Goal: Task Accomplishment & Management: Manage account settings

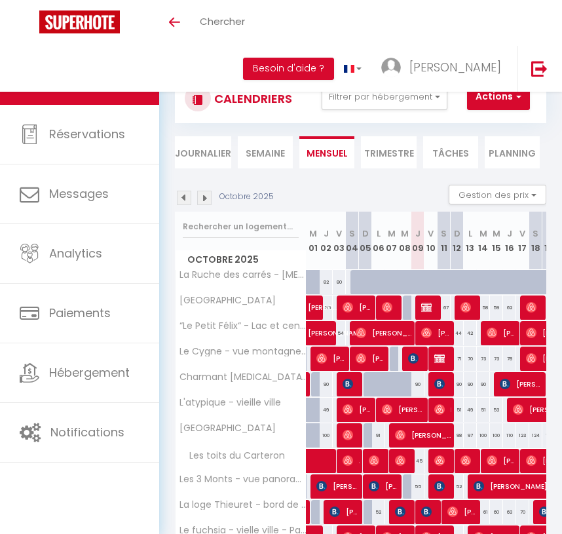
select select "KO"
select select "0"
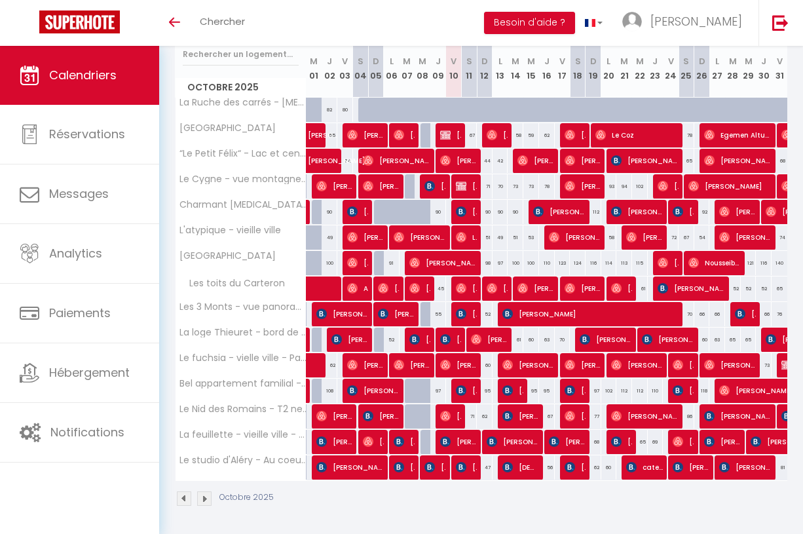
scroll to position [172, 0]
click at [467, 188] on span "[PERSON_NAME]" at bounding box center [466, 186] width 21 height 25
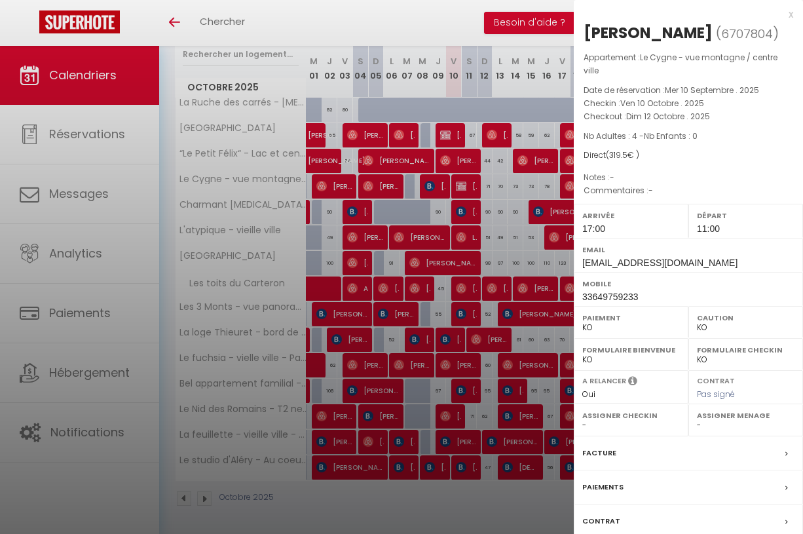
click at [476, 222] on div at bounding box center [401, 267] width 803 height 534
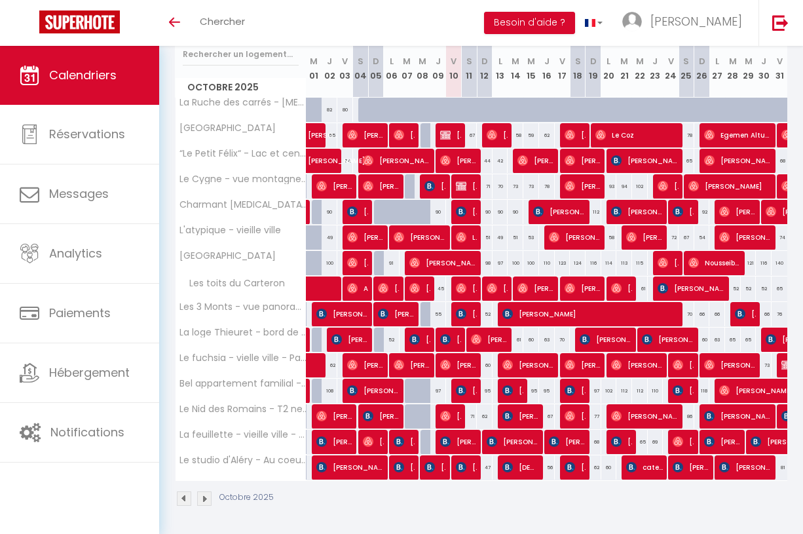
click at [430, 185] on img at bounding box center [430, 186] width 10 height 10
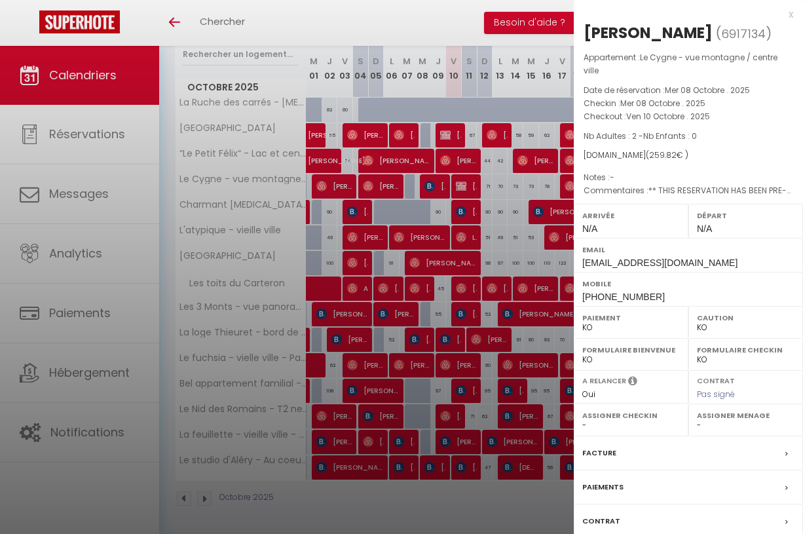
select select "OK"
click at [562, 446] on label "Facture" at bounding box center [599, 453] width 34 height 14
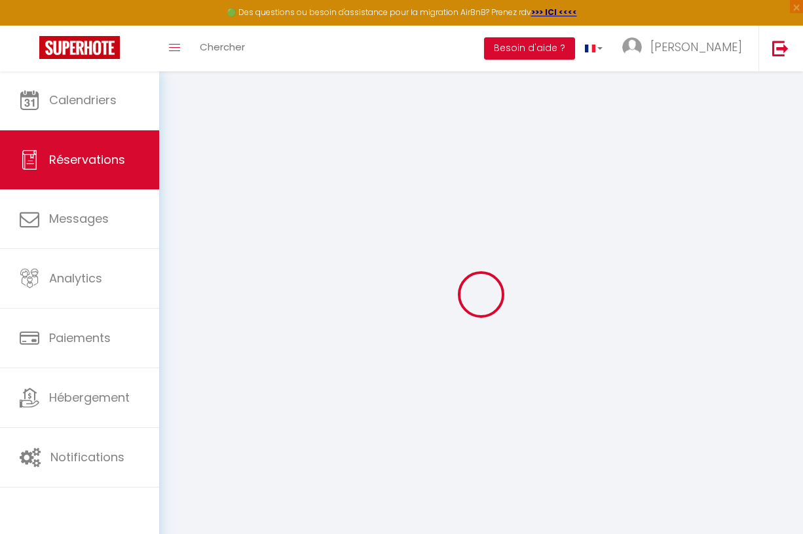
select select "cleaning"
select select "taxes"
select select
checkbox input "false"
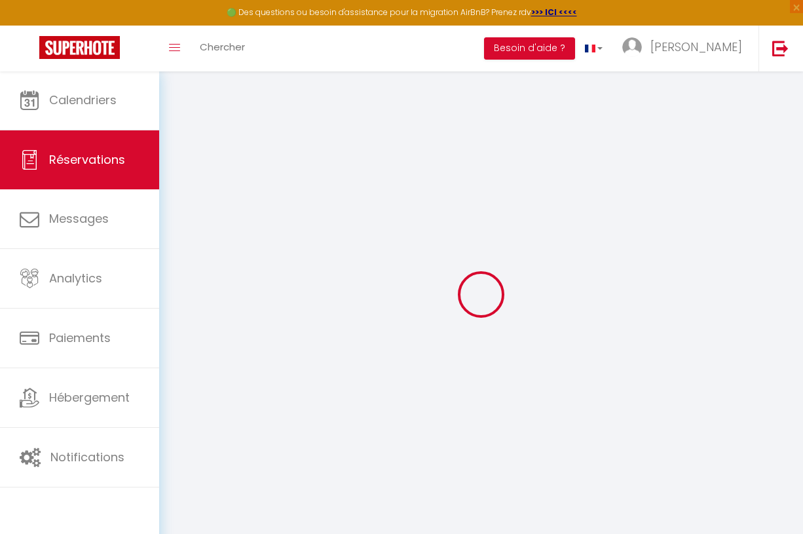
select select
checkbox input "false"
type textarea "** THIS RESERVATION HAS BEEN PRE-PAID ** BOOKING NOTE : Payment charge is EUR 3…"
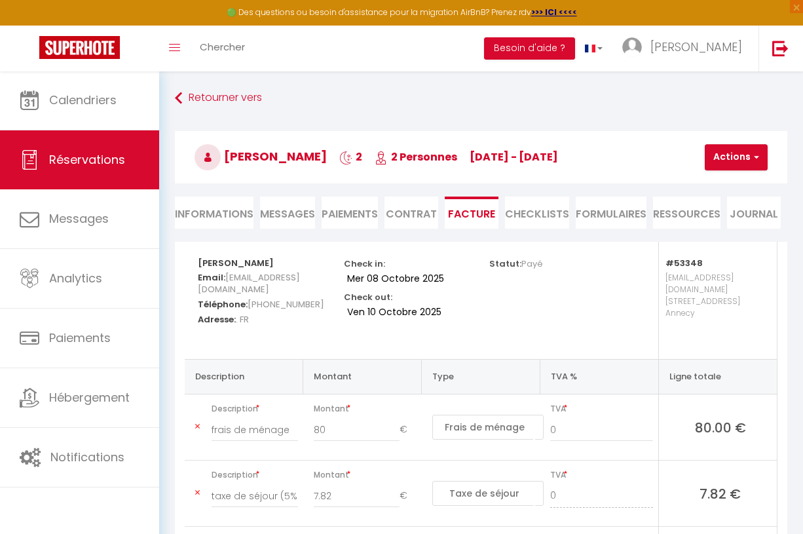
click at [289, 207] on span "Messages" at bounding box center [287, 213] width 55 height 15
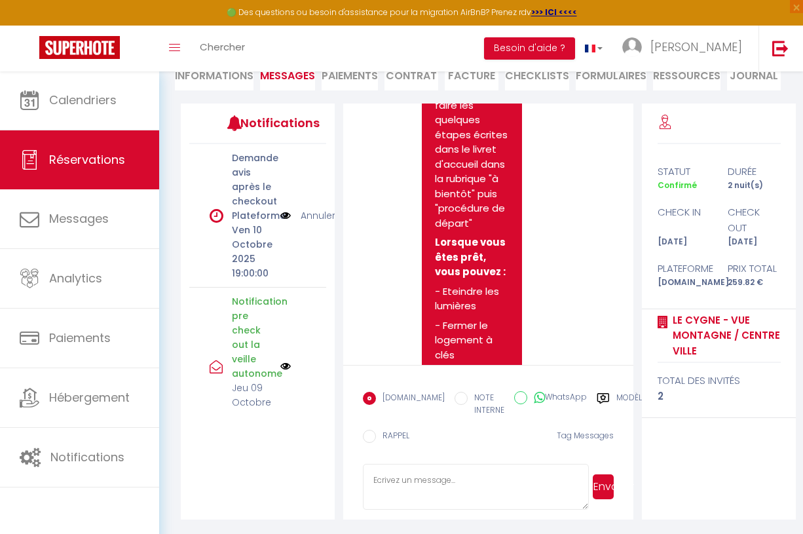
scroll to position [138, 0]
click at [417, 467] on textarea at bounding box center [476, 488] width 226 height 46
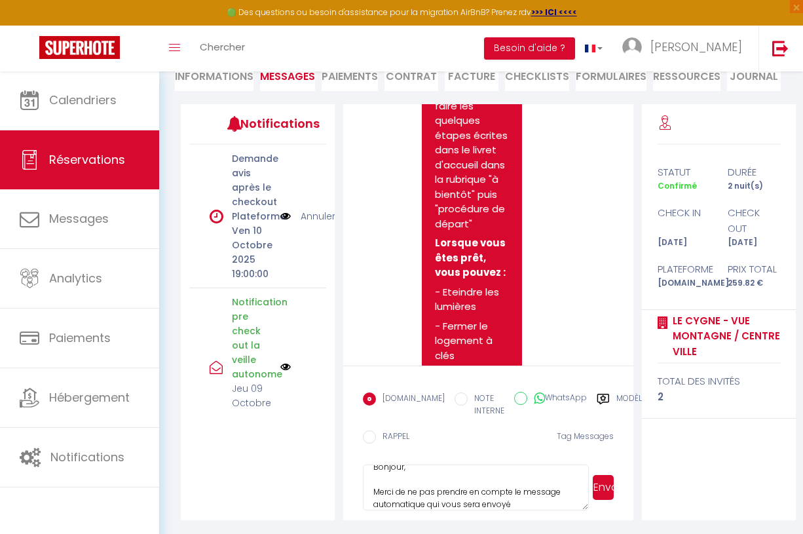
type textarea "Bonjour, Merci de ne pas prendre en compte le message automatique qui vous sera…"
drag, startPoint x: 539, startPoint y: 499, endPoint x: 328, endPoint y: 453, distance: 215.3
click at [328, 453] on div "Notifications Demande avis après le checkout Plateforme Ven 10 Octobre 2025 19:…" at bounding box center [488, 312] width 615 height 416
click at [238, 174] on p "Demande avis après le checkout Plateforme" at bounding box center [252, 187] width 40 height 72
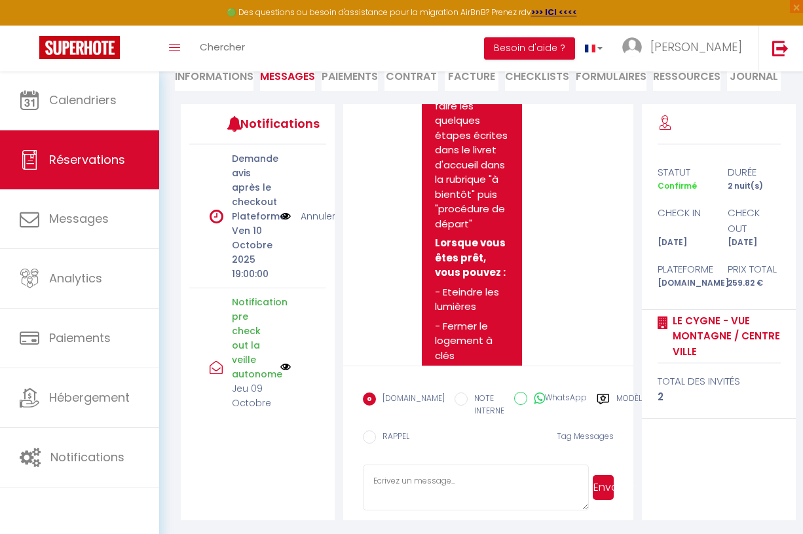
click at [285, 215] on img at bounding box center [285, 216] width 10 height 14
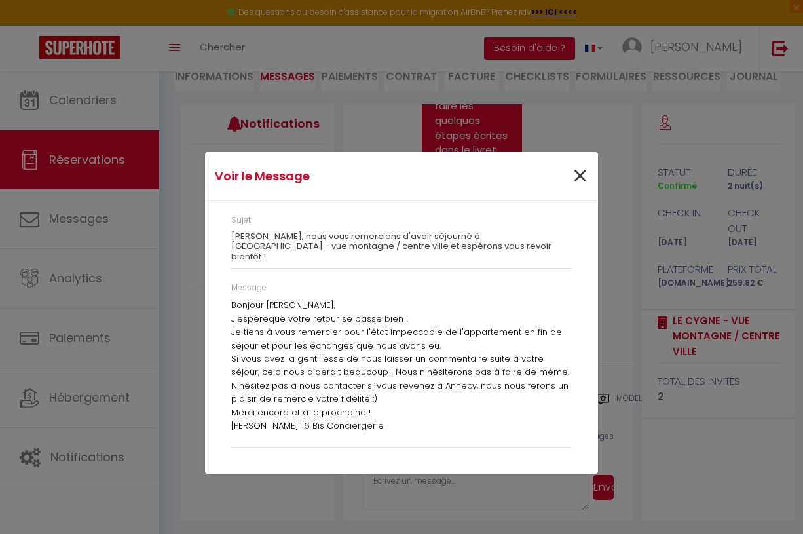
click at [562, 181] on span "×" at bounding box center [580, 176] width 16 height 39
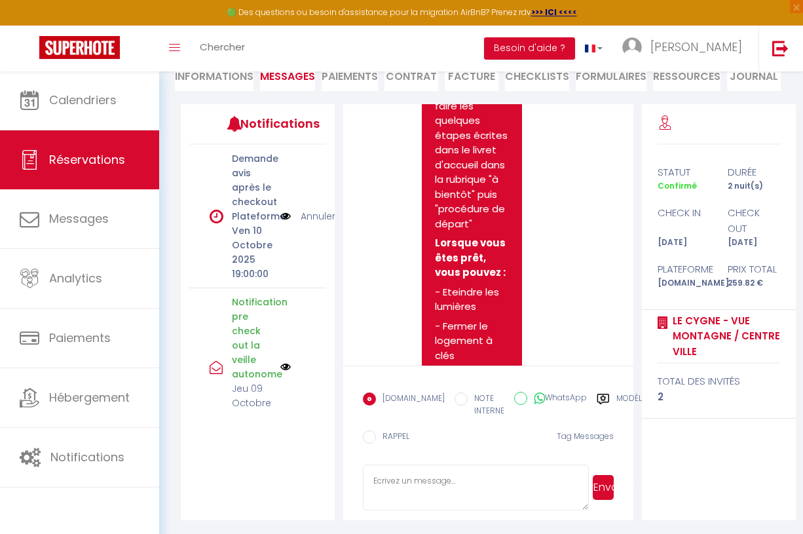
click at [316, 216] on link "Annuler" at bounding box center [318, 216] width 35 height 14
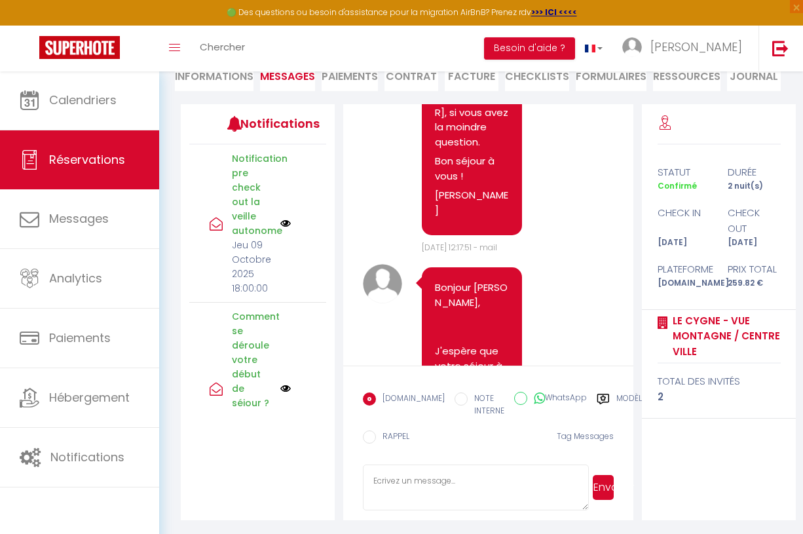
scroll to position [3009, 0]
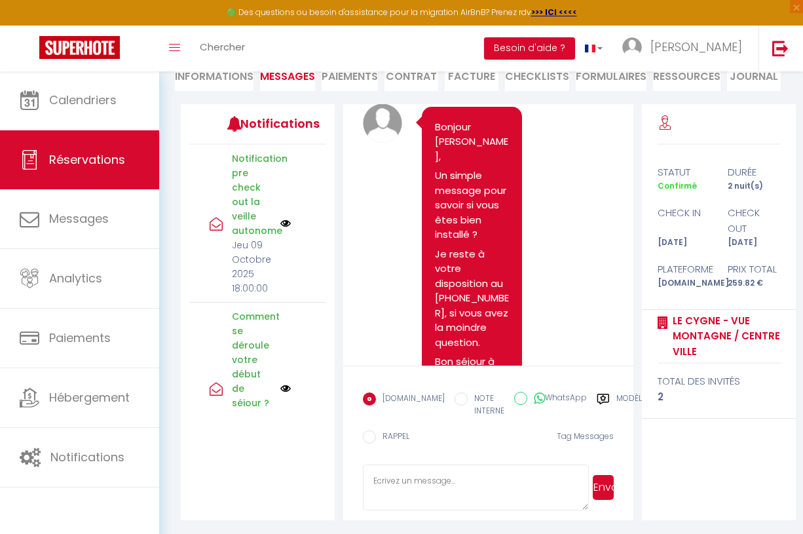
click at [216, 80] on li "Informations" at bounding box center [214, 75] width 79 height 32
select select
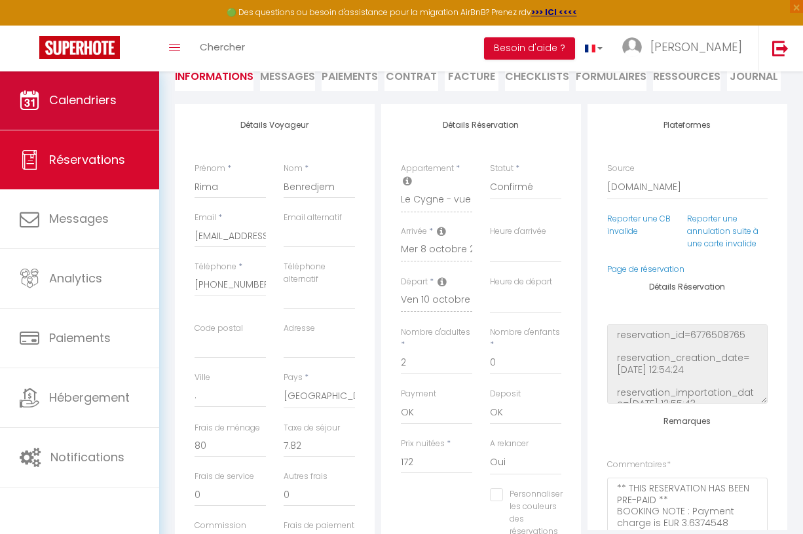
click at [106, 98] on span "Calendriers" at bounding box center [82, 100] width 67 height 16
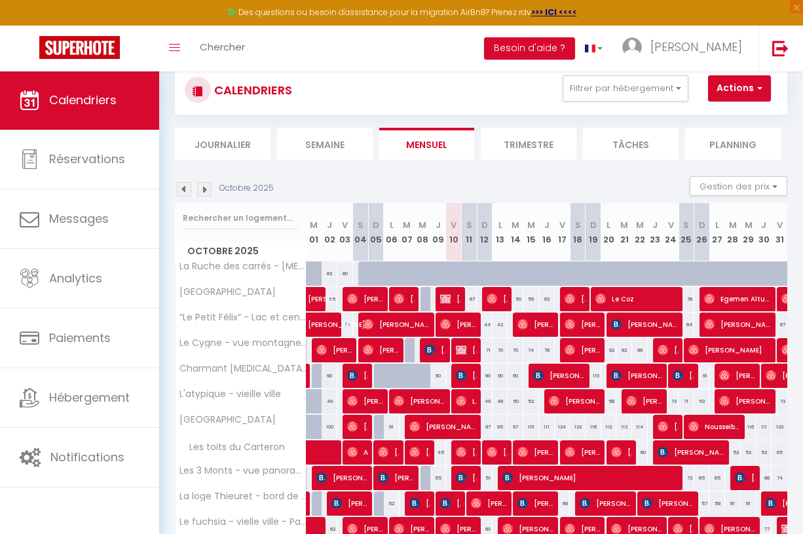
scroll to position [51, 0]
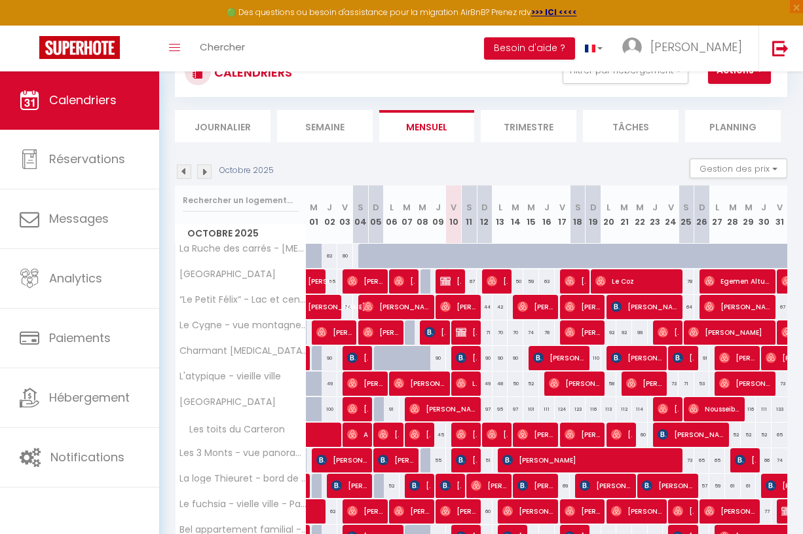
click at [330, 328] on span "[PERSON_NAME]" at bounding box center [334, 332] width 37 height 25
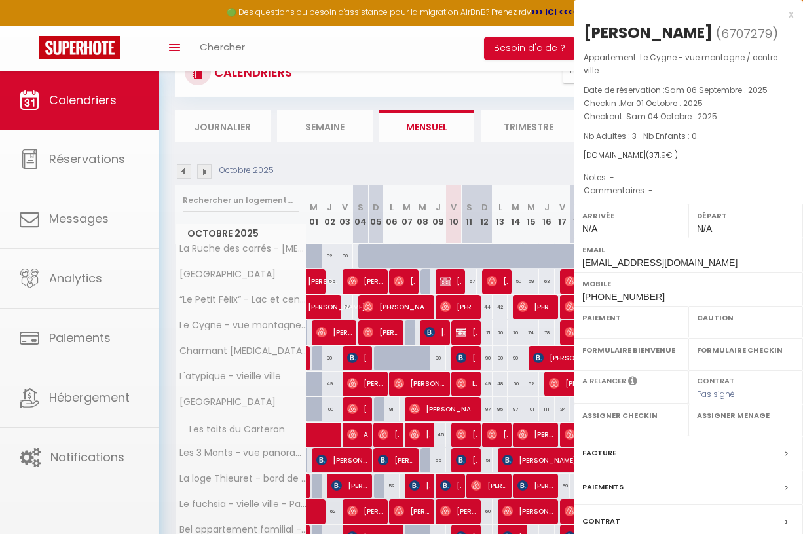
select select "OK"
select select "0"
select select "1"
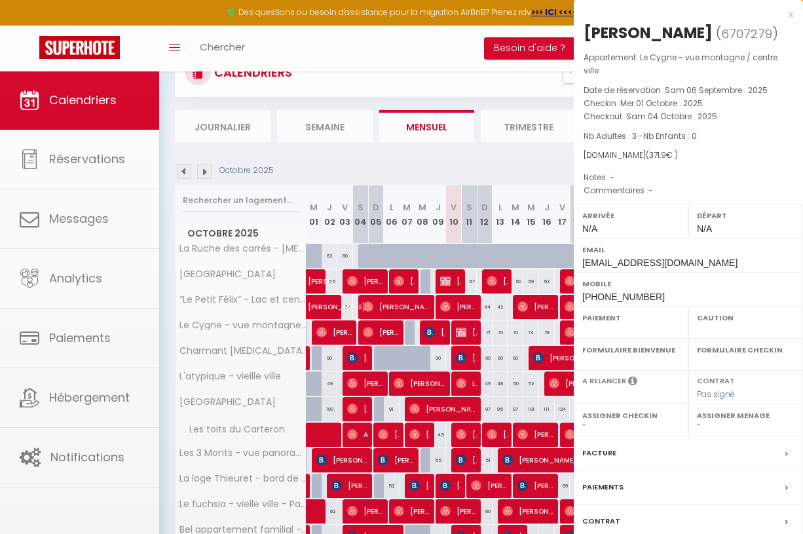
select select
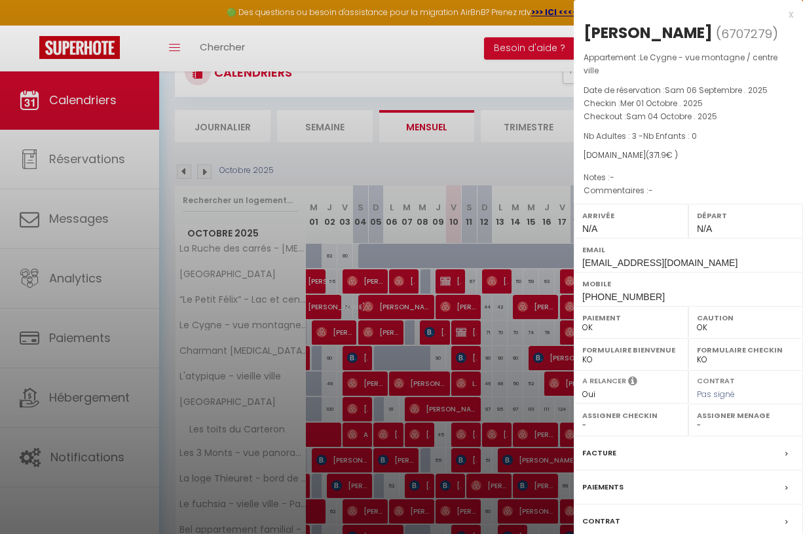
click at [522, 375] on div at bounding box center [401, 267] width 803 height 534
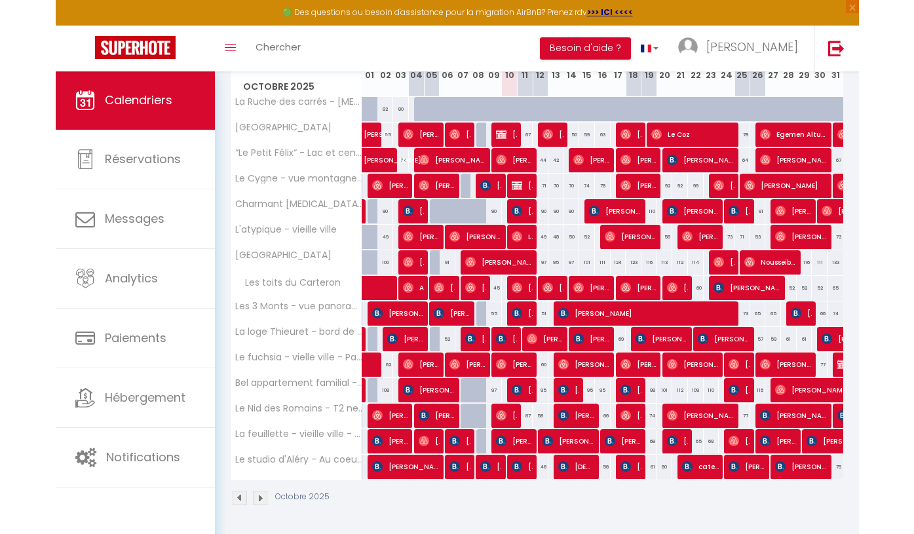
scroll to position [191, 0]
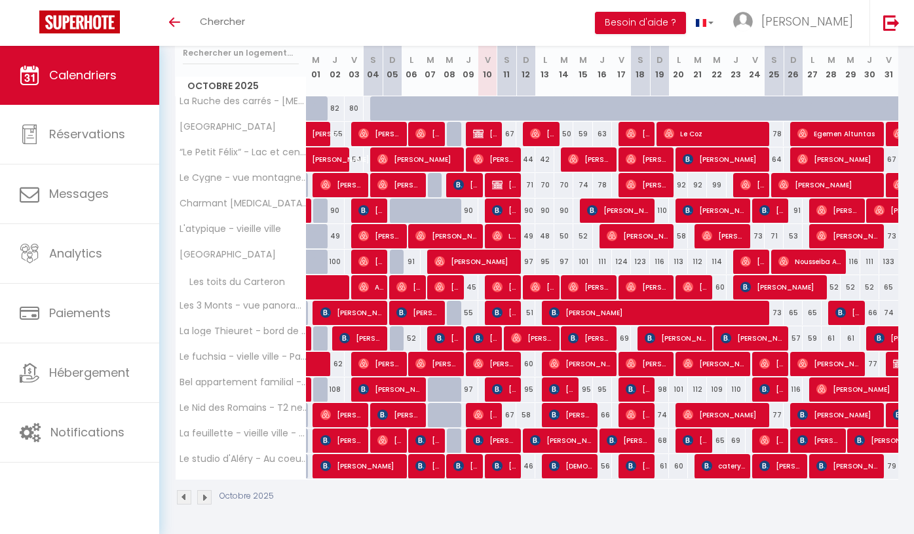
scroll to position [176, 0]
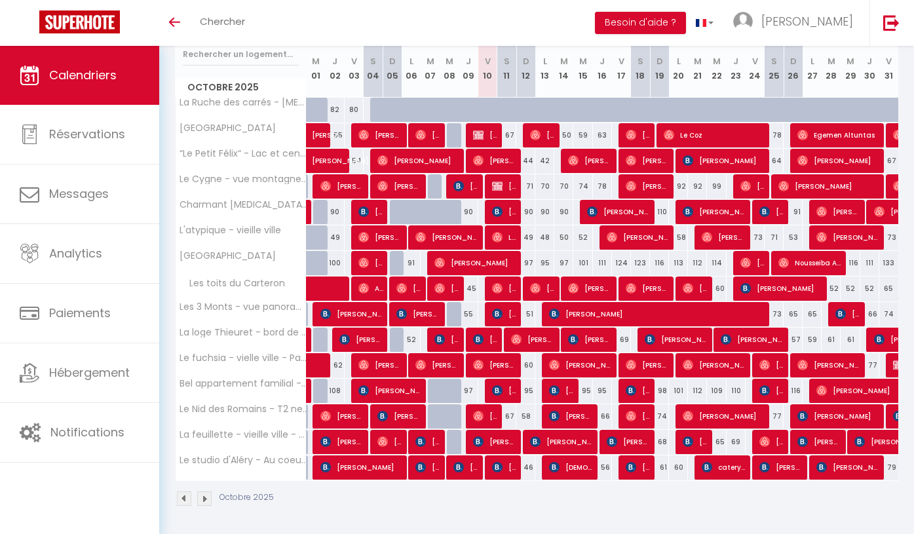
click at [203, 496] on img at bounding box center [204, 498] width 14 height 14
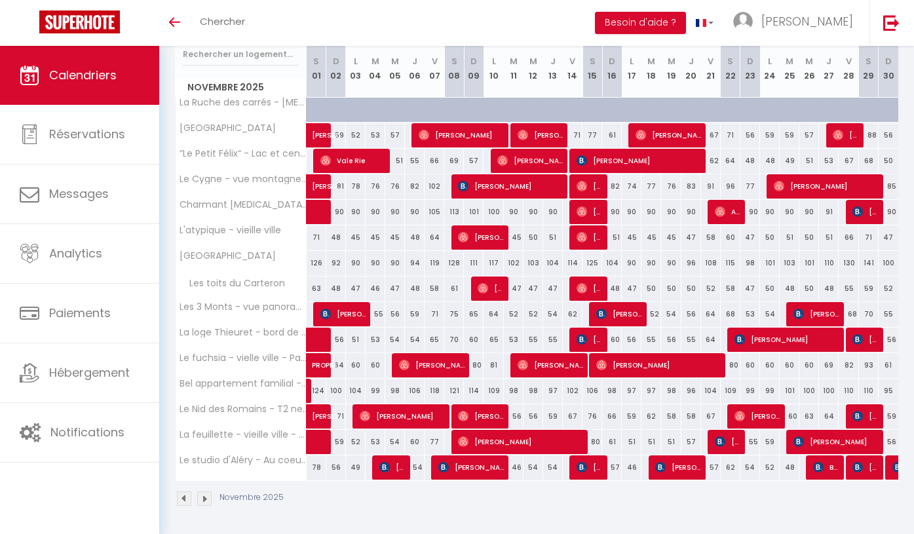
click at [203, 499] on img at bounding box center [204, 498] width 14 height 14
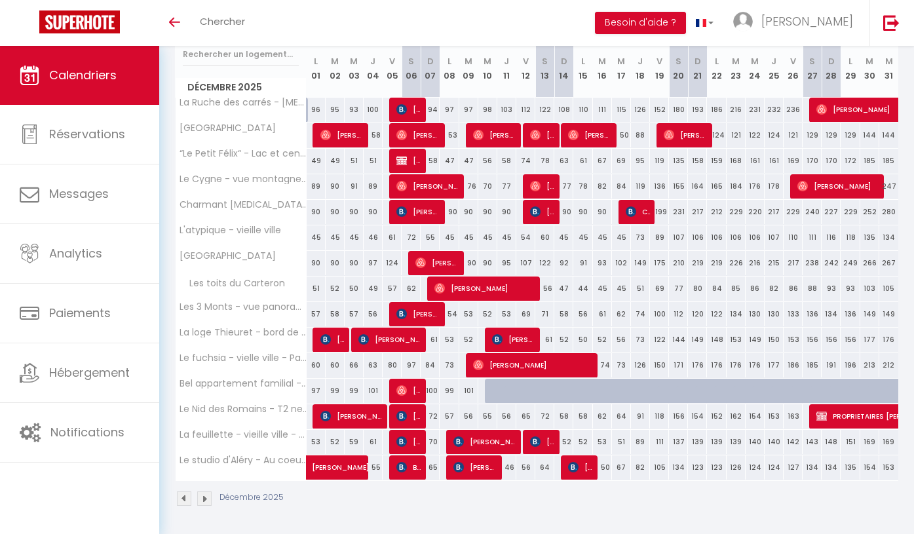
click at [206, 499] on img at bounding box center [204, 498] width 14 height 14
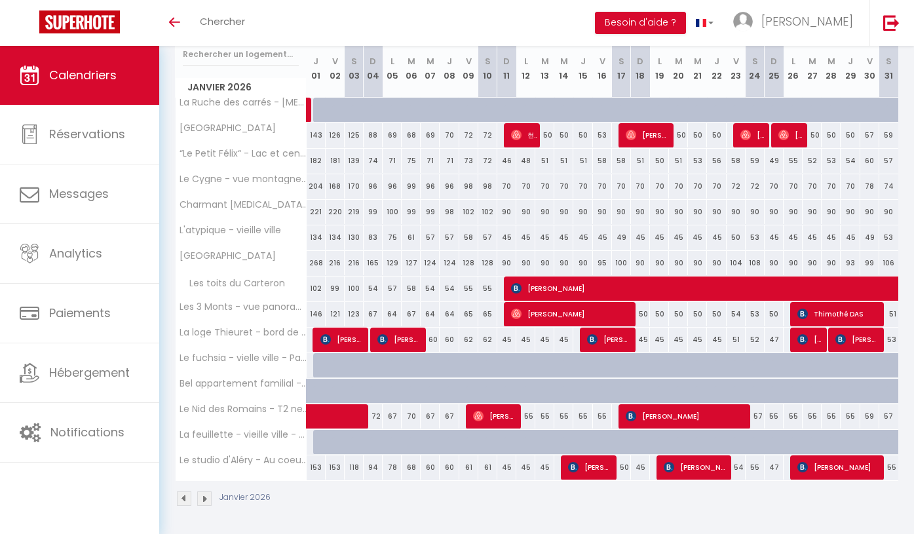
click at [204, 499] on img at bounding box center [204, 498] width 14 height 14
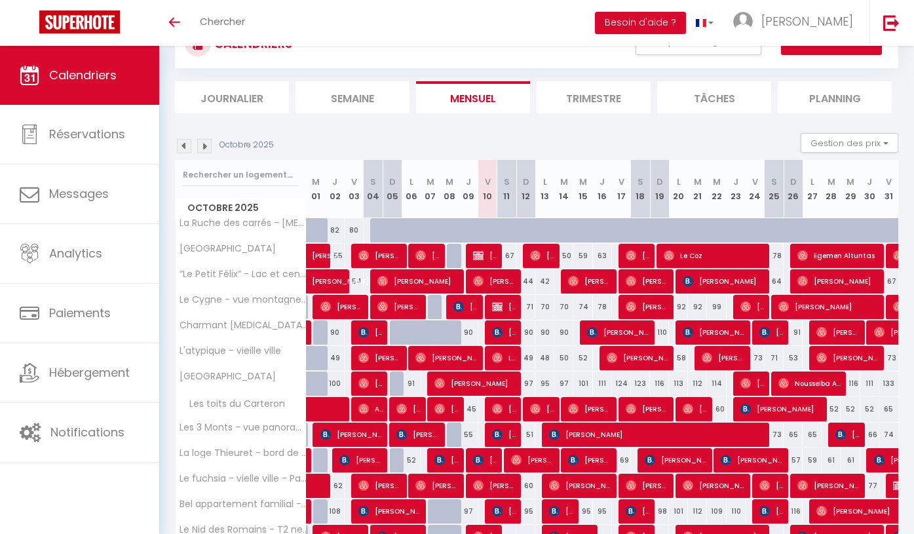
scroll to position [57, 0]
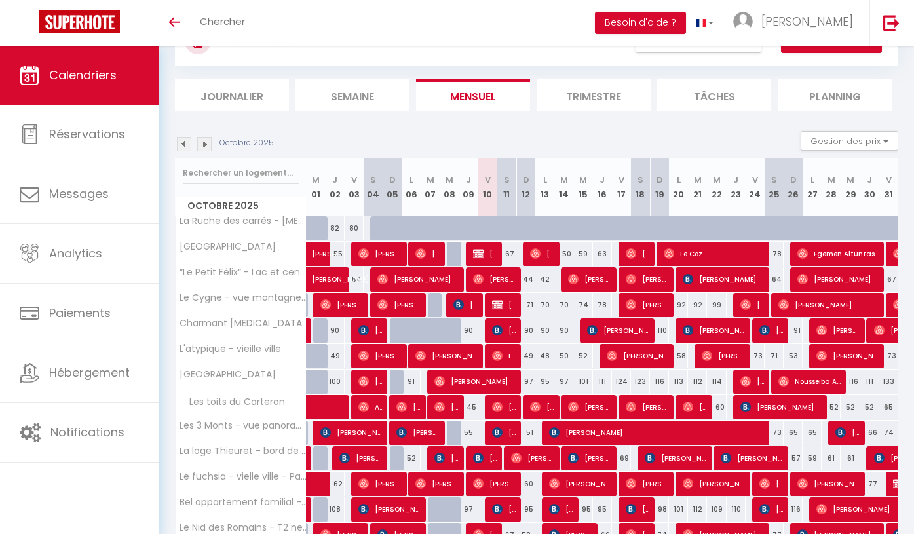
click at [503, 306] on span "[PERSON_NAME]" at bounding box center [505, 304] width 26 height 25
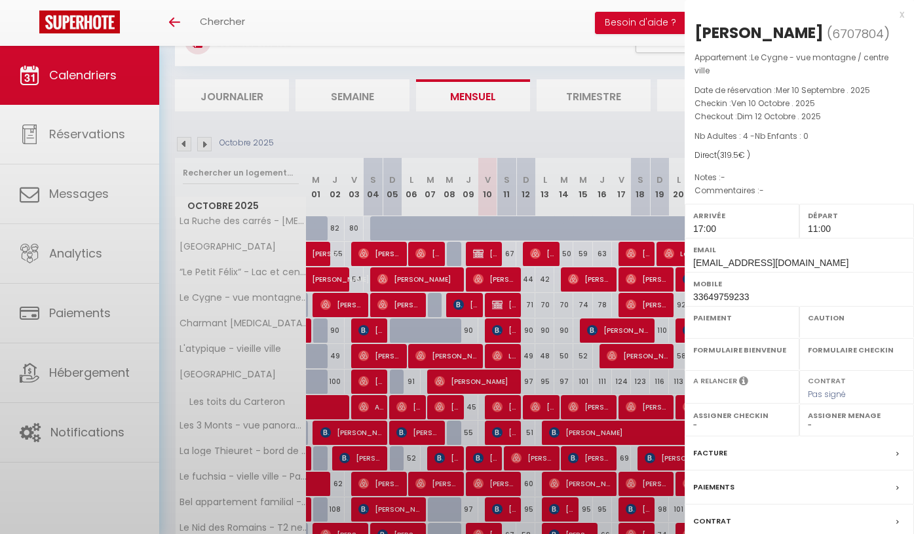
select select "KO"
select select "0"
select select "1"
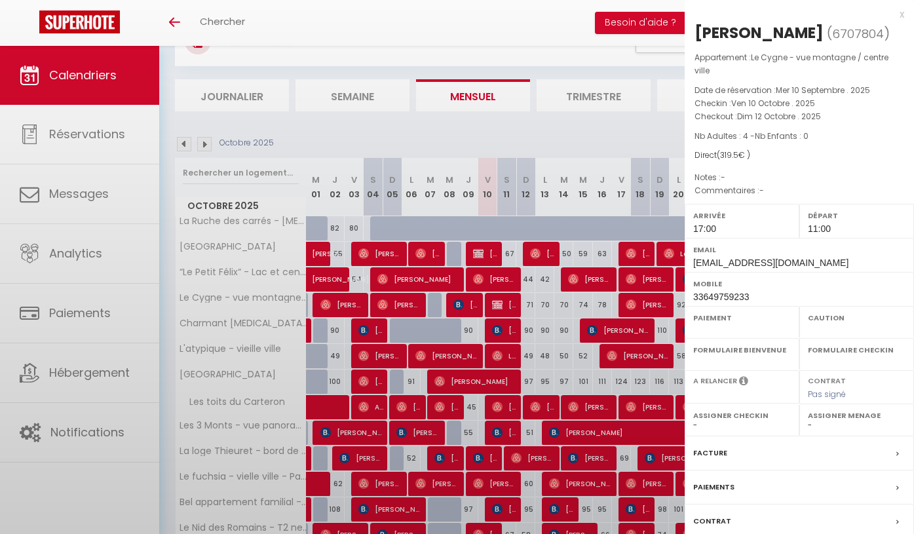
select select
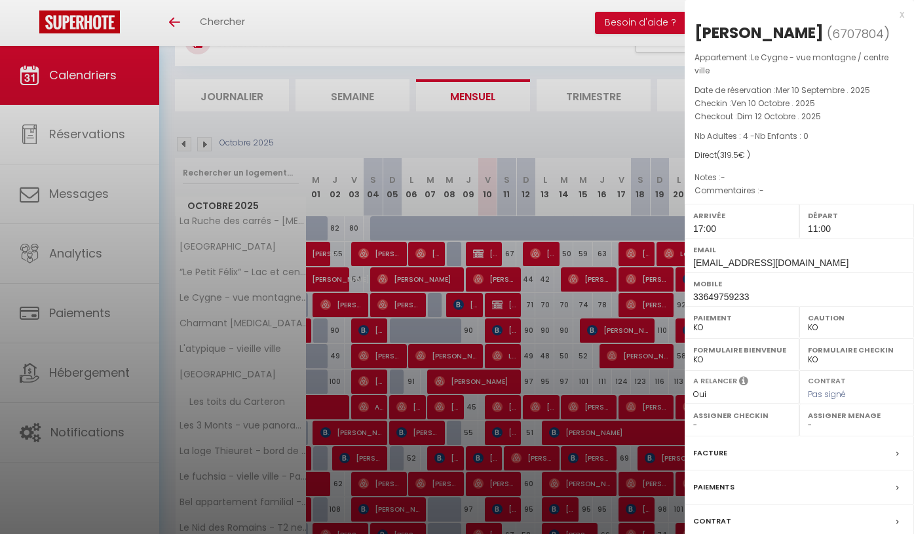
scroll to position [132, 0]
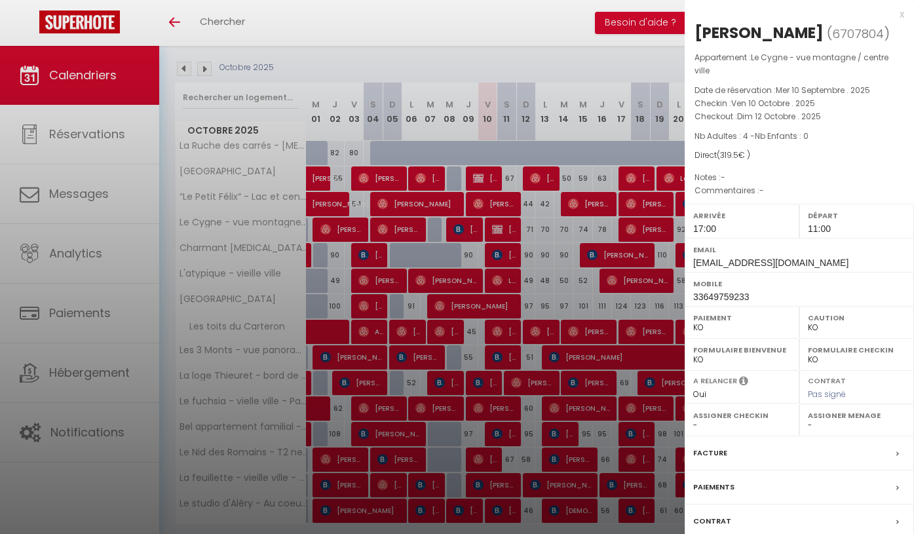
click at [717, 454] on label "Facture" at bounding box center [710, 453] width 34 height 14
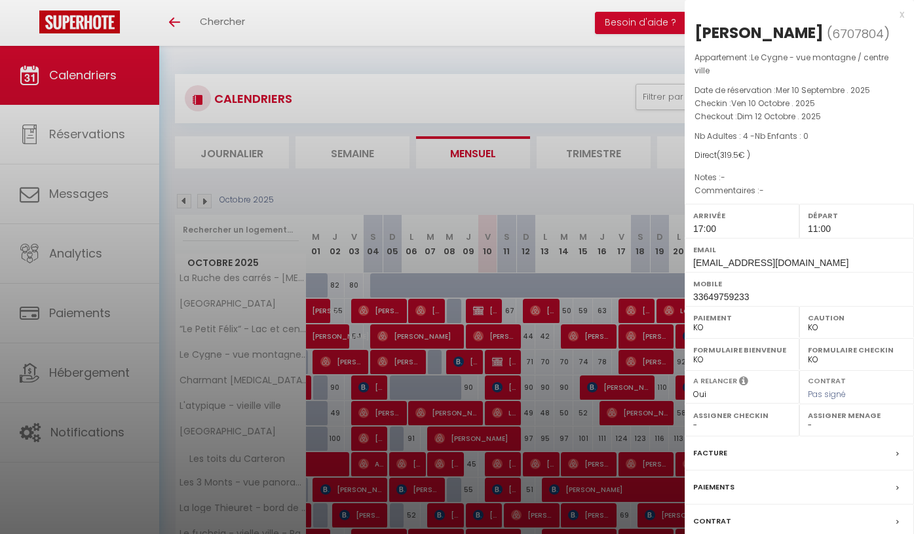
select select
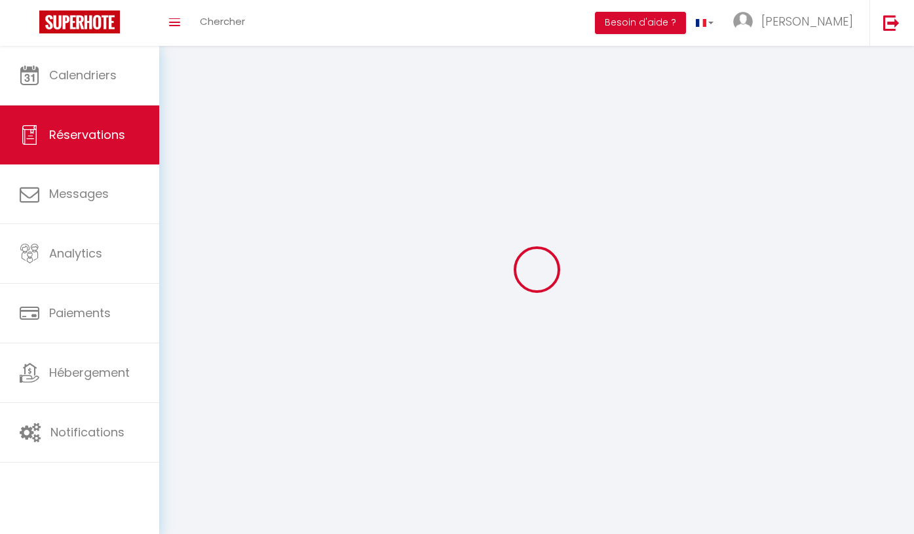
select select
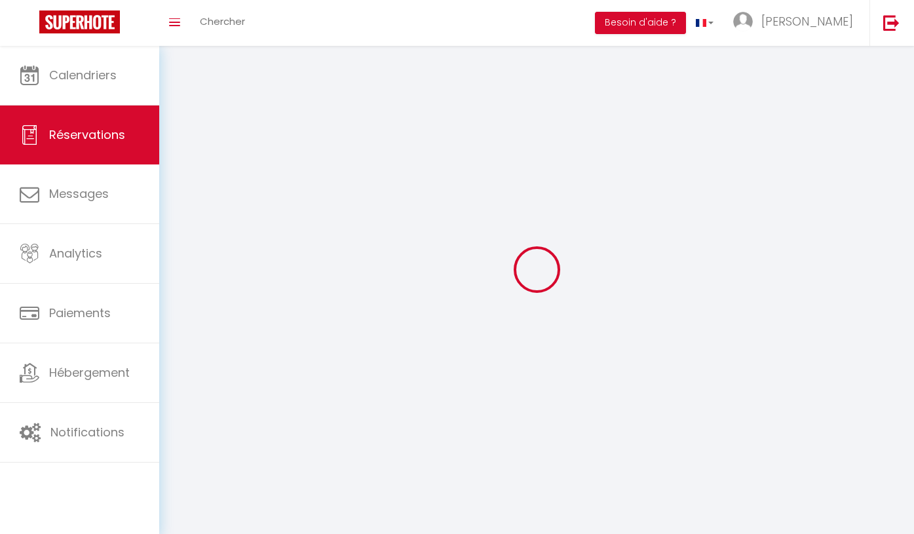
select select
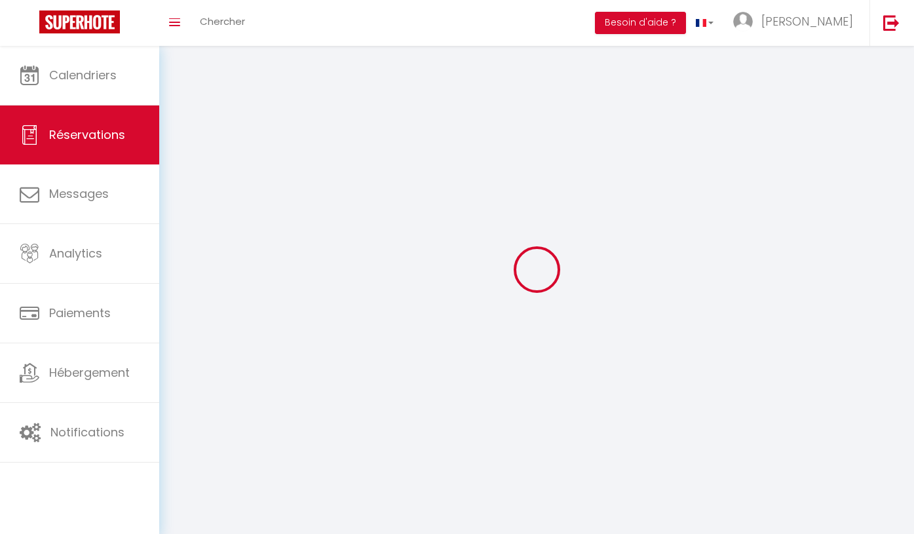
select select
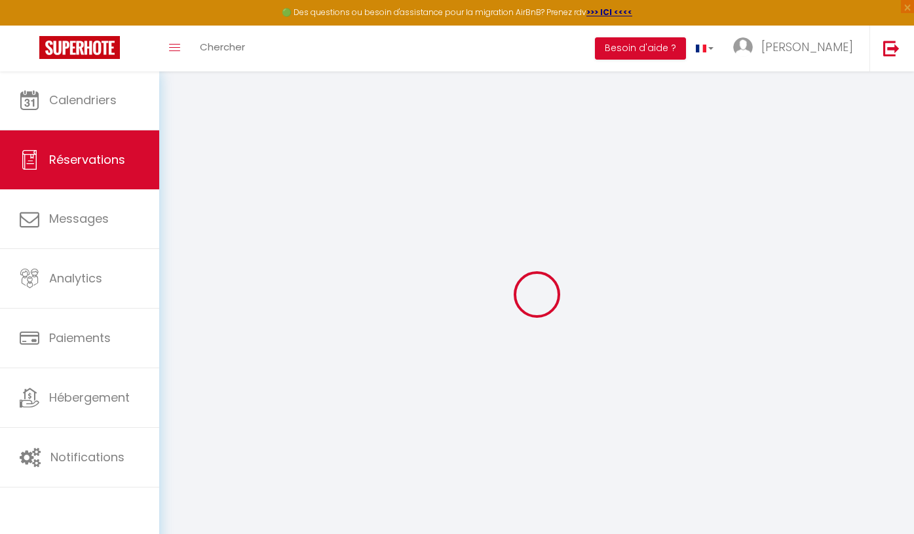
select select
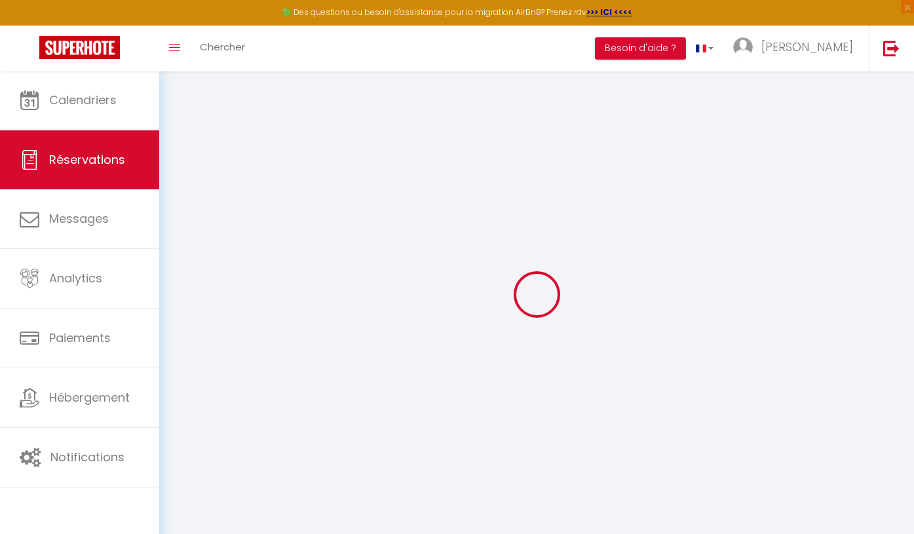
select select
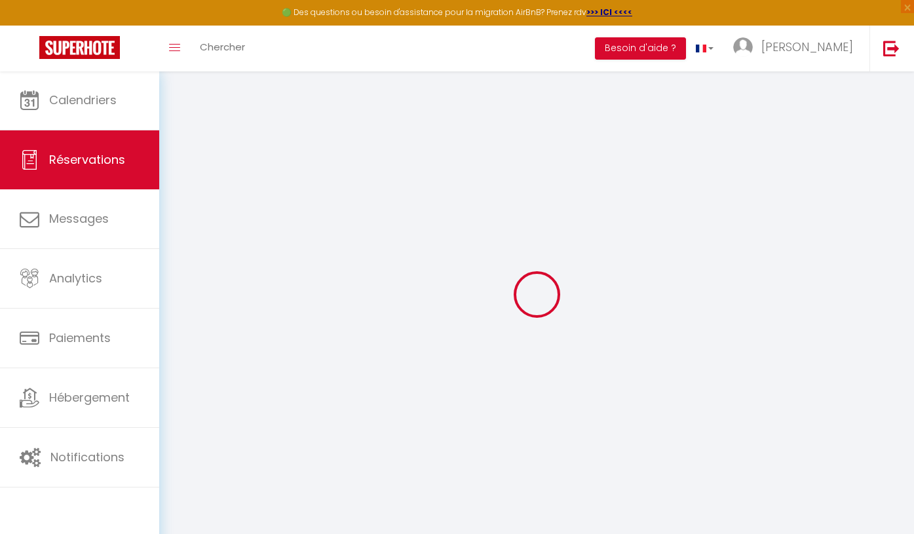
select select
type input "Marion"
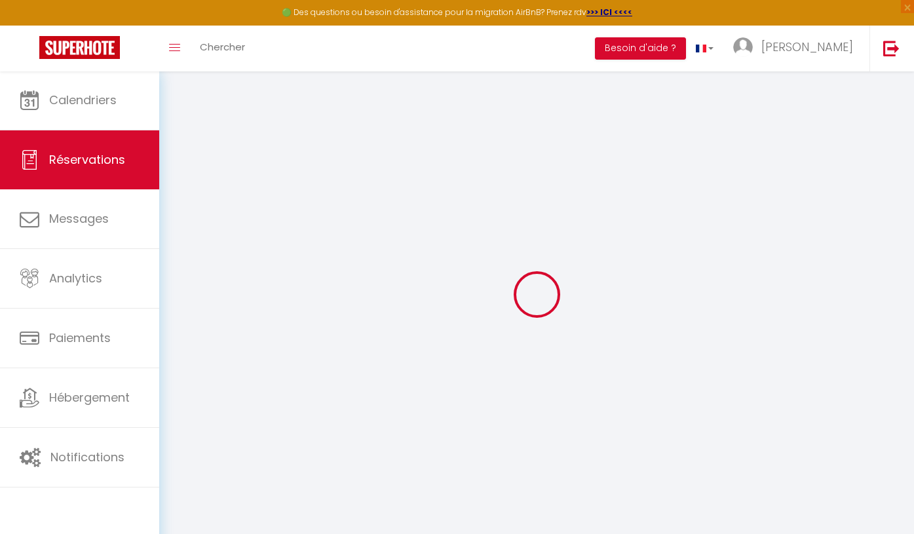
type input "Saunier"
type input "saunier.marion90@gmail.com"
type input "33649759233"
select select "FR"
select select "53348"
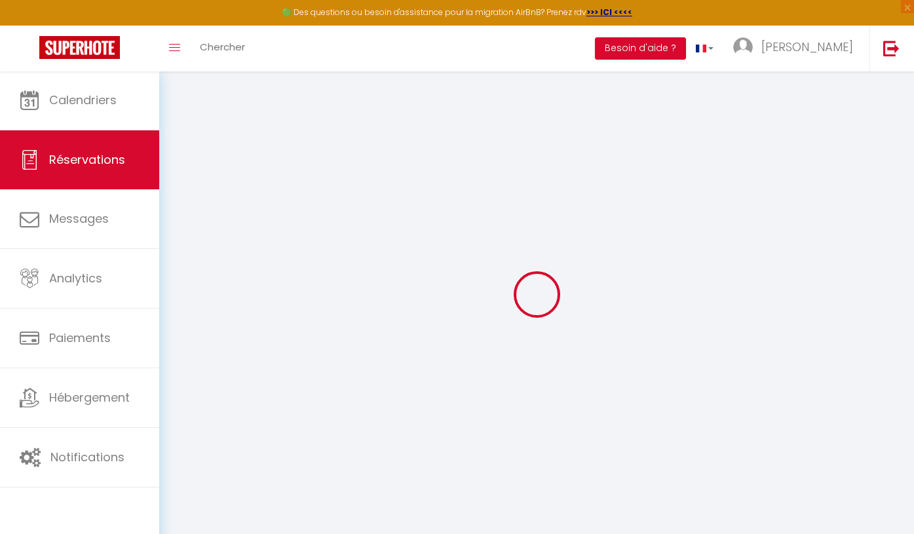
select select "1"
type input "Ven 10 Octobre 2025"
select select
type input "Dim 12 Octobre 2025"
select select
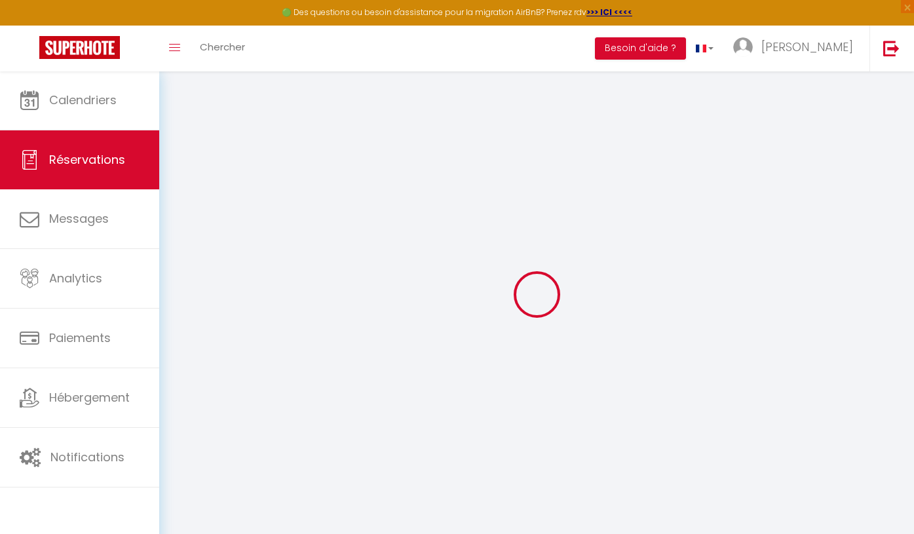
type input "4"
select select "10"
select select
type input "0"
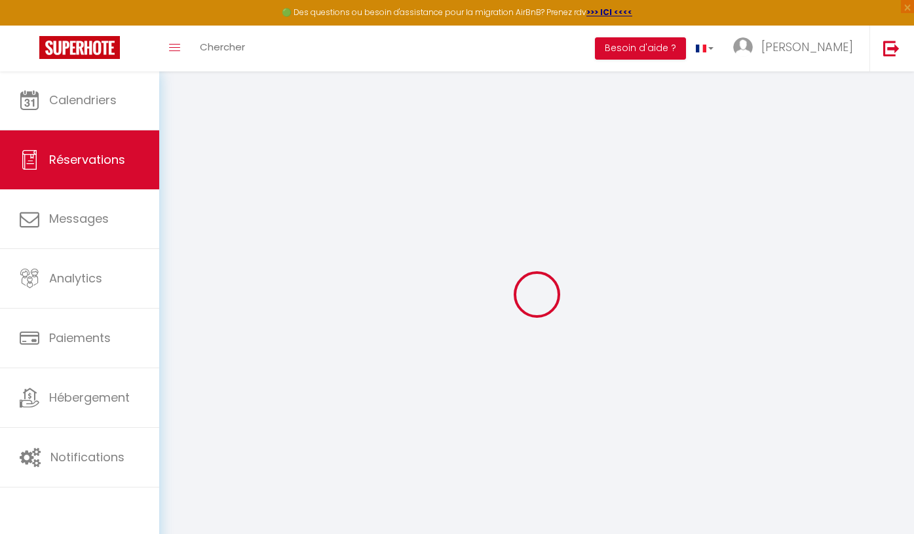
type input "0"
select select
select select "14"
select select
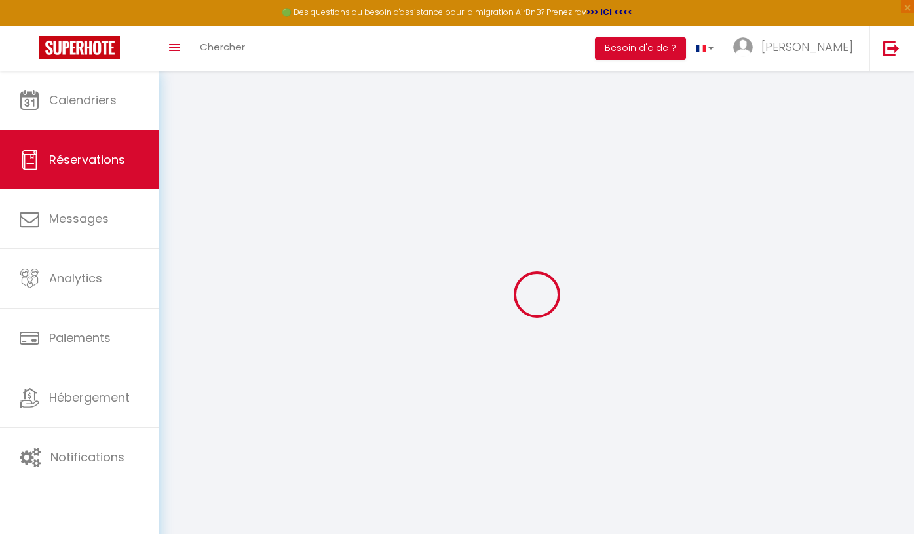
select select
checkbox input "false"
select select
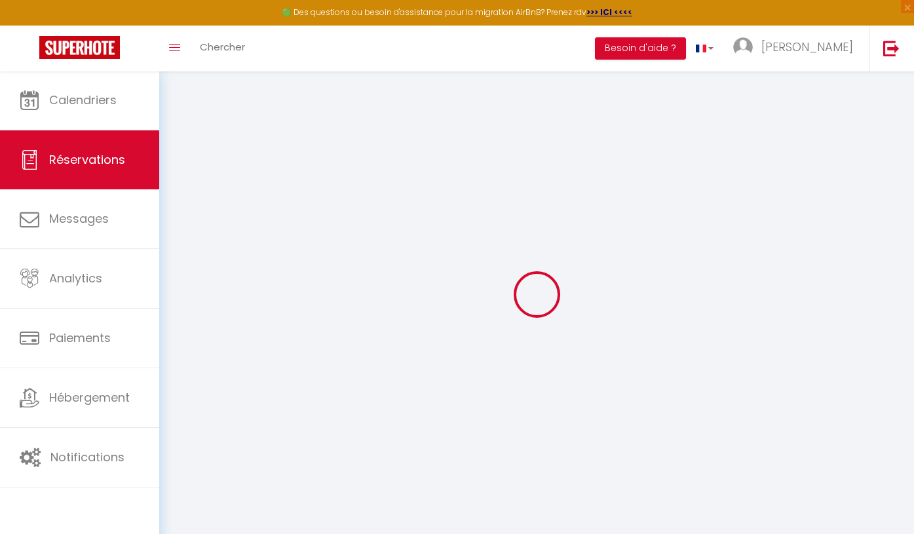
select select
checkbox input "false"
type input "80"
type input "11.5"
select select
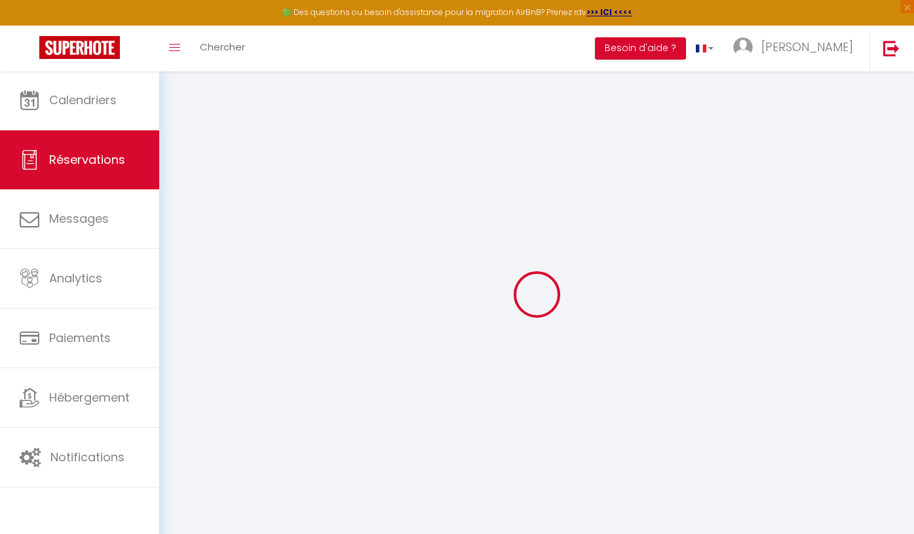
select select
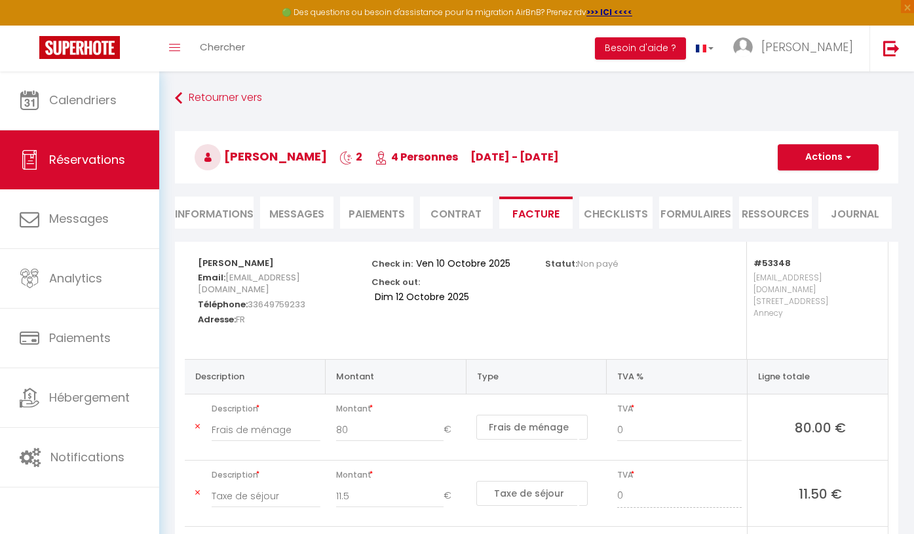
select select "17:00"
select select "11:00"
click at [816, 161] on button "Actions" at bounding box center [828, 157] width 101 height 26
click at [705, 166] on h3 "Marion Saunier 2 4 Personnes ve 10 Oct - di 12 Oct" at bounding box center [536, 157] width 723 height 52
click at [208, 216] on li "Informations" at bounding box center [214, 213] width 79 height 32
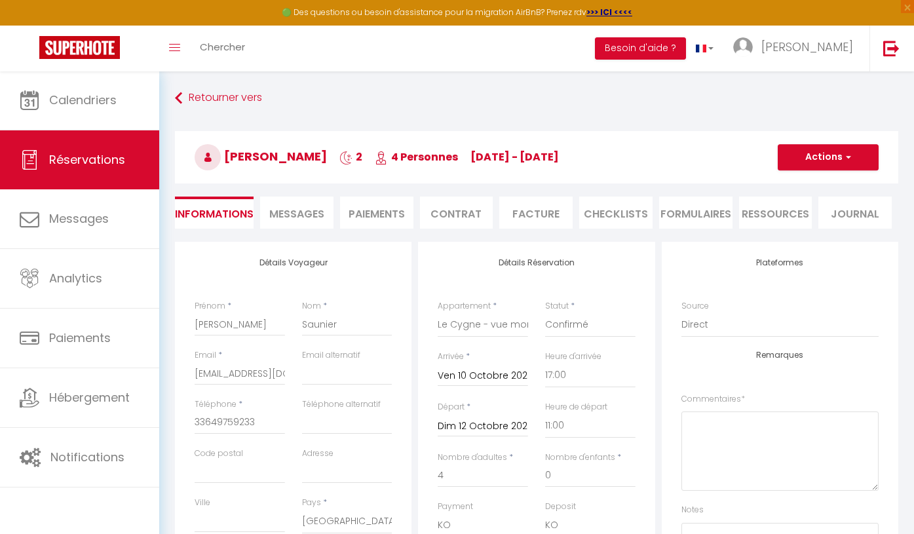
click at [824, 168] on button "Actions" at bounding box center [828, 157] width 101 height 26
click at [816, 217] on link "Supprimer" at bounding box center [815, 220] width 104 height 17
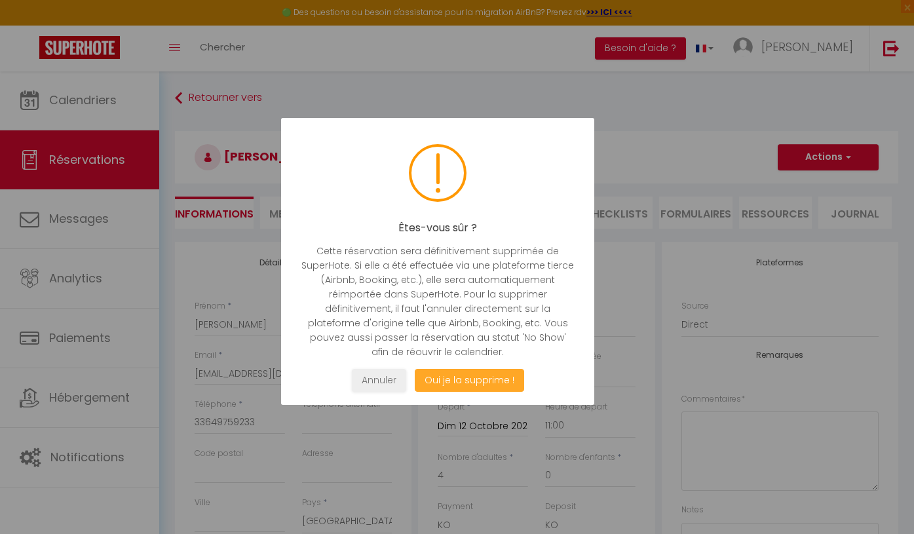
click at [475, 383] on button "Oui je la supprime !" at bounding box center [468, 380] width 109 height 23
click at [462, 381] on button "Oui je la supprime !" at bounding box center [468, 380] width 109 height 23
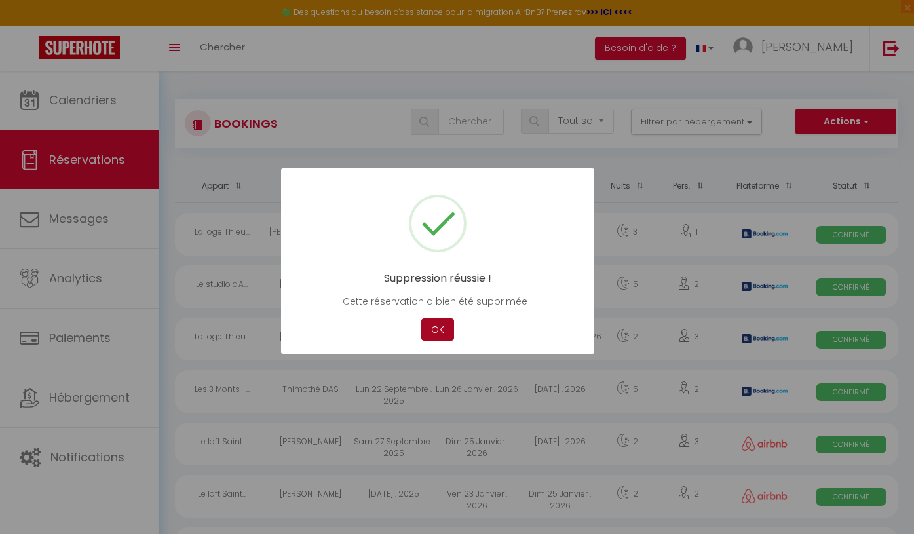
click at [438, 334] on button "OK" at bounding box center [437, 329] width 33 height 23
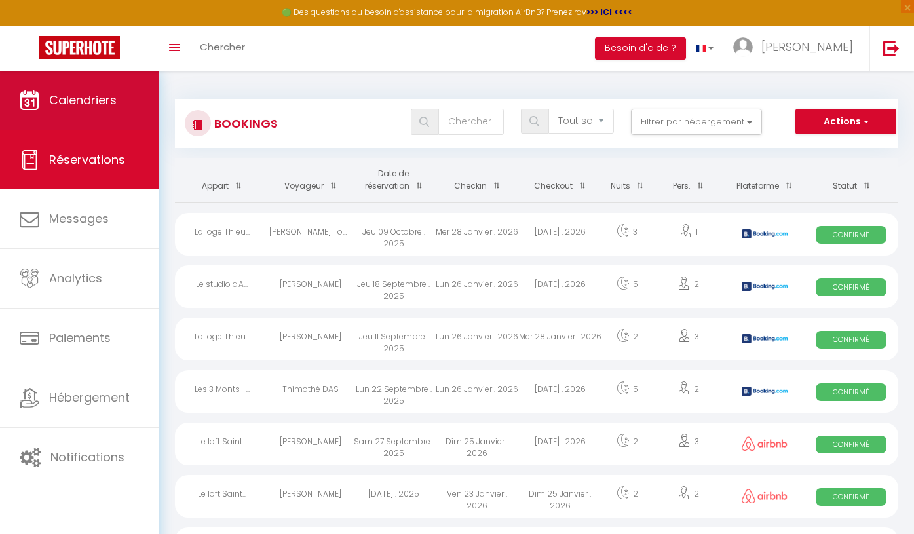
click at [90, 102] on span "Calendriers" at bounding box center [82, 100] width 67 height 16
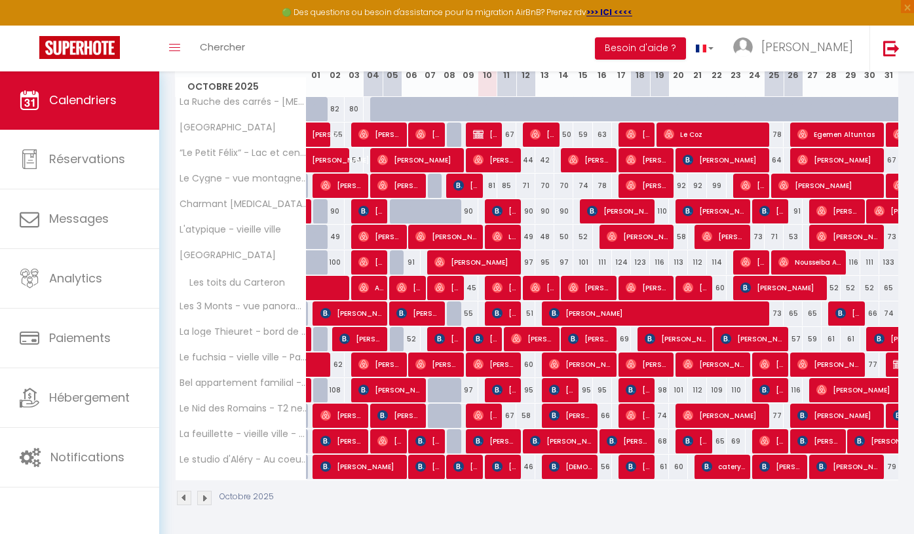
scroll to position [200, 0]
